Goal: Navigation & Orientation: Understand site structure

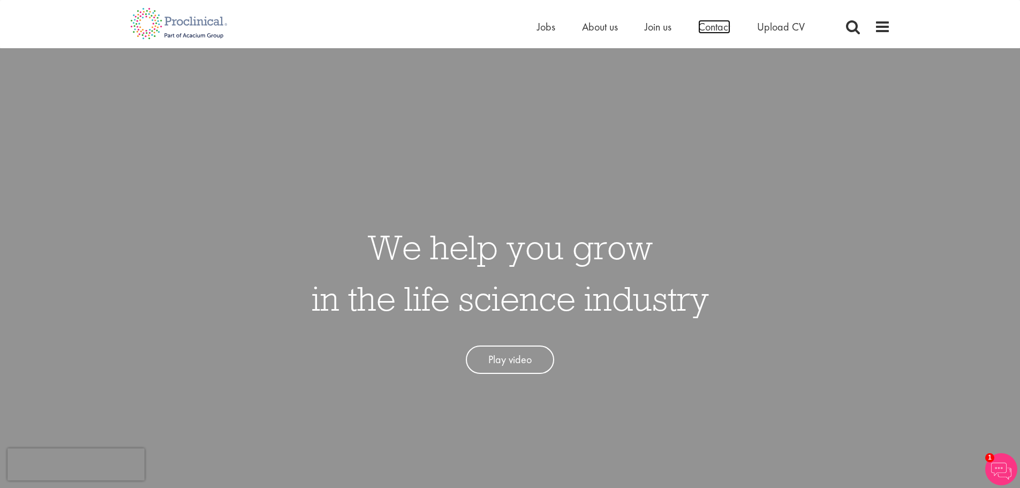
drag, startPoint x: 0, startPoint y: 0, endPoint x: 715, endPoint y: 24, distance: 715.8
click at [715, 24] on span "Contact" at bounding box center [714, 27] width 32 height 14
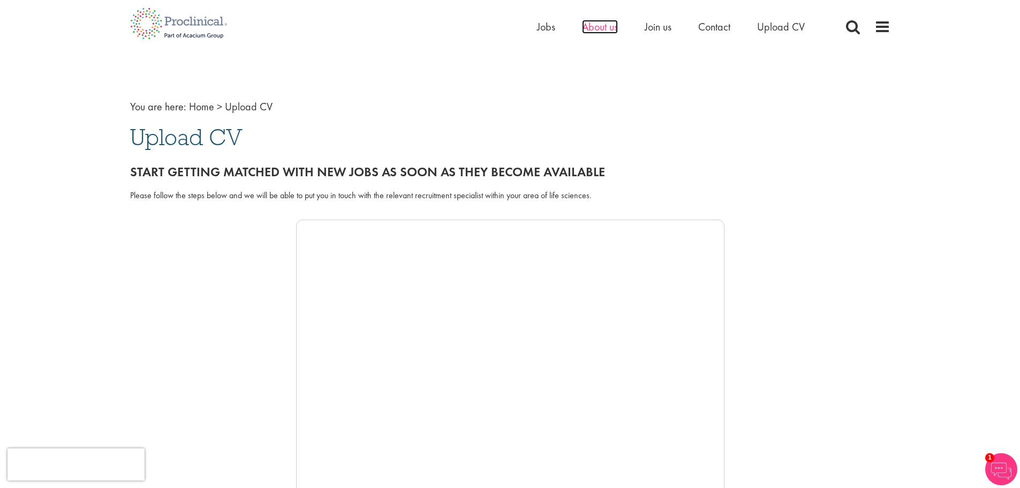
click at [602, 26] on span "About us" at bounding box center [600, 27] width 36 height 14
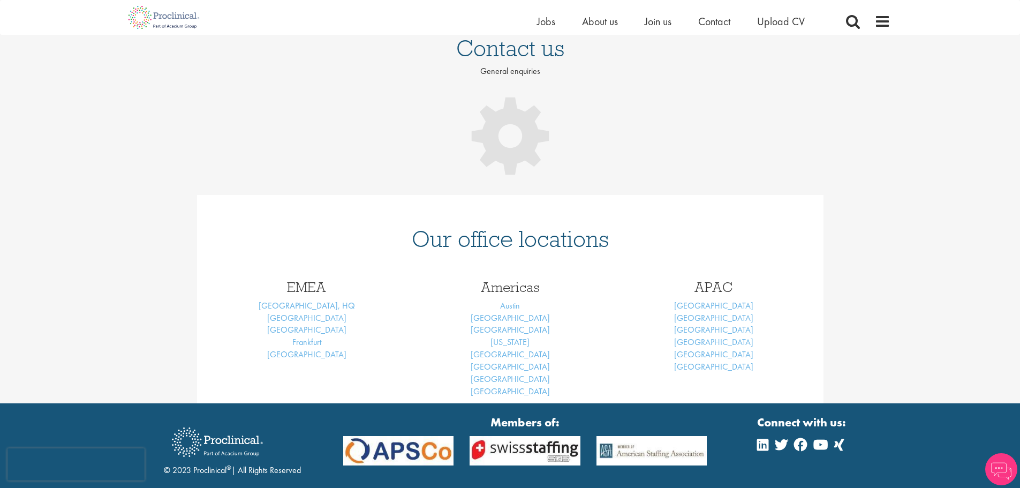
scroll to position [161, 0]
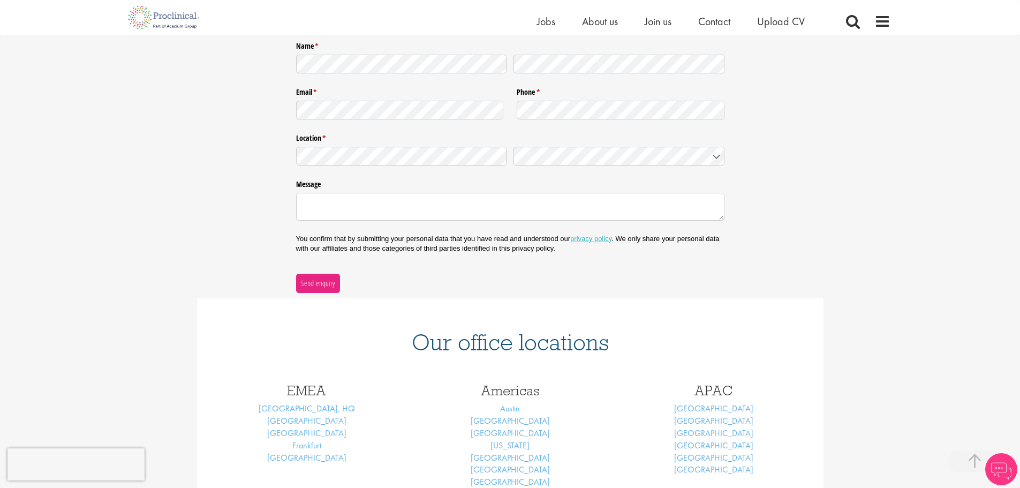
drag, startPoint x: 311, startPoint y: 235, endPoint x: 256, endPoint y: 258, distance: 59.1
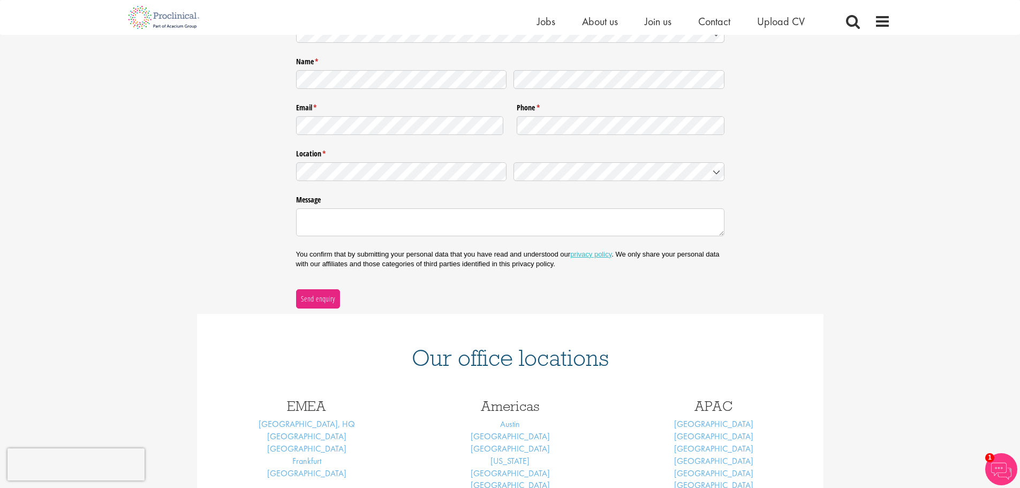
scroll to position [180, 0]
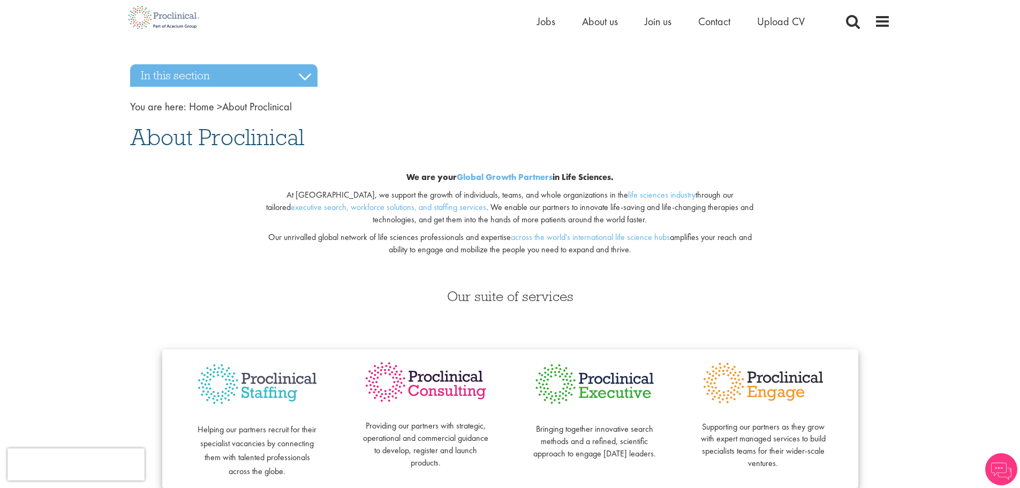
scroll to position [321, 0]
